Goal: Check status: Check status

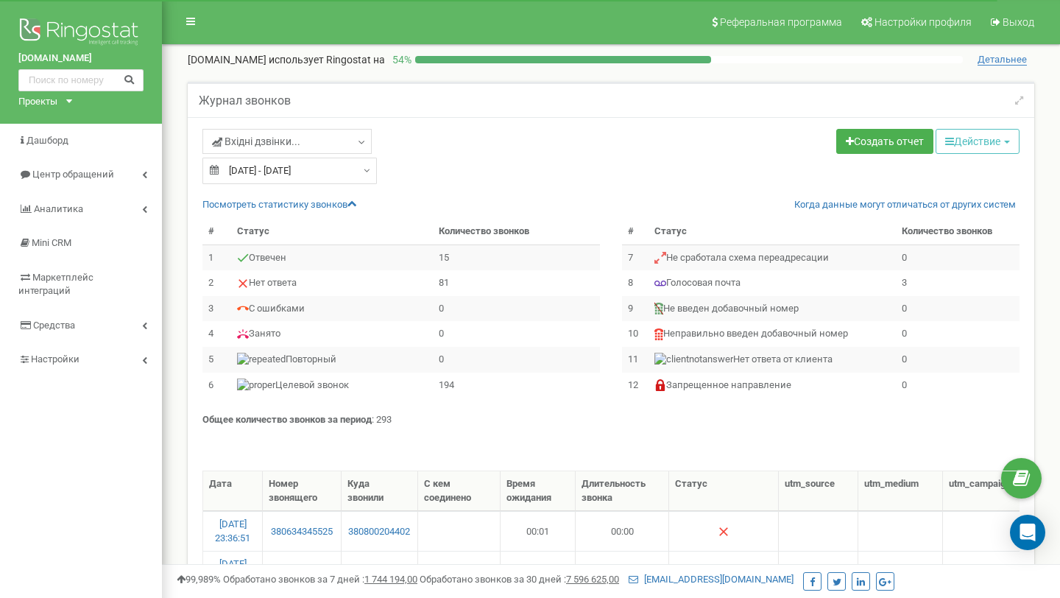
select select "50"
type input "[DATE]"
click at [267, 174] on input "[DATE] - [DATE]" at bounding box center [289, 171] width 174 height 27
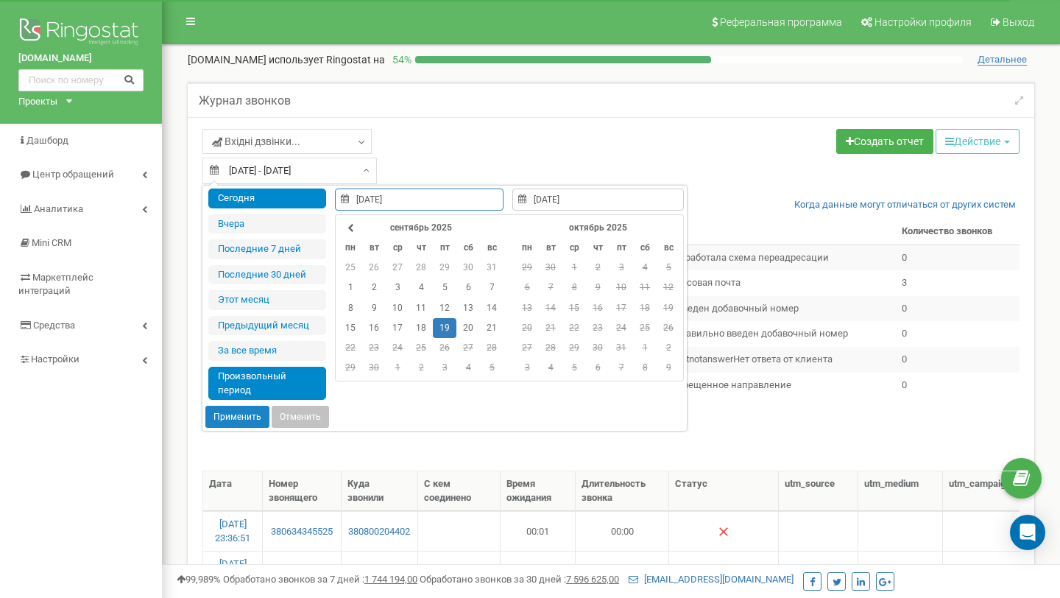
type input "[DATE]"
click at [266, 195] on li "Сегодня" at bounding box center [267, 198] width 118 height 20
type input "[DATE] - [DATE]"
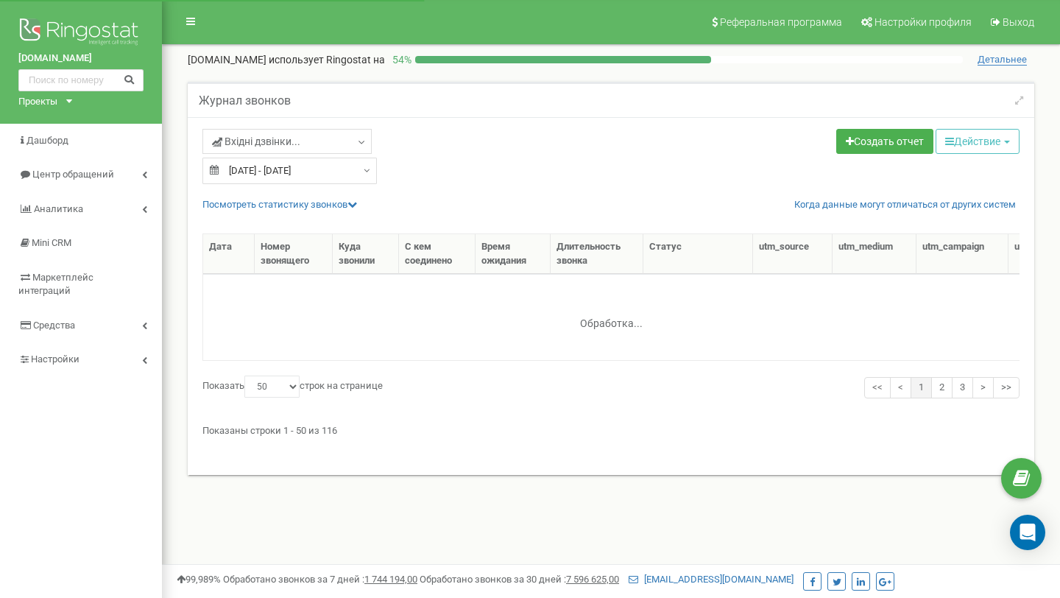
select select "50"
click at [280, 208] on link "Посмотреть cтатистику звонков" at bounding box center [279, 204] width 155 height 11
